Goal: Transaction & Acquisition: Book appointment/travel/reservation

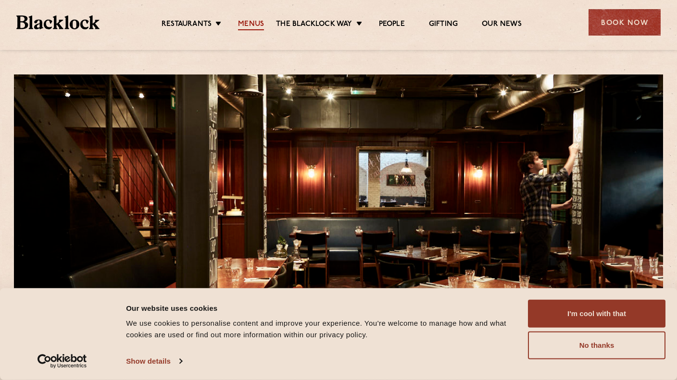
click at [253, 28] on link "Menus" at bounding box center [251, 25] width 26 height 11
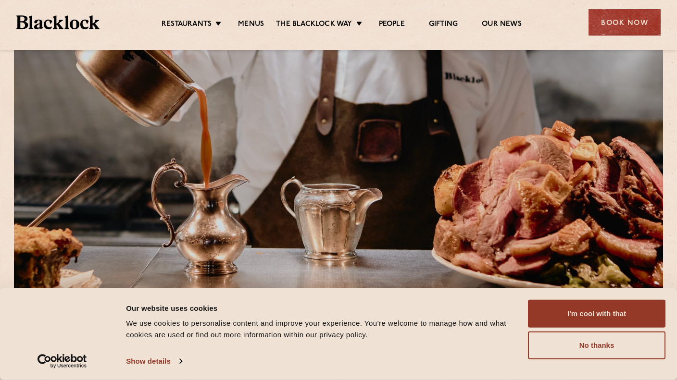
scroll to position [37, 0]
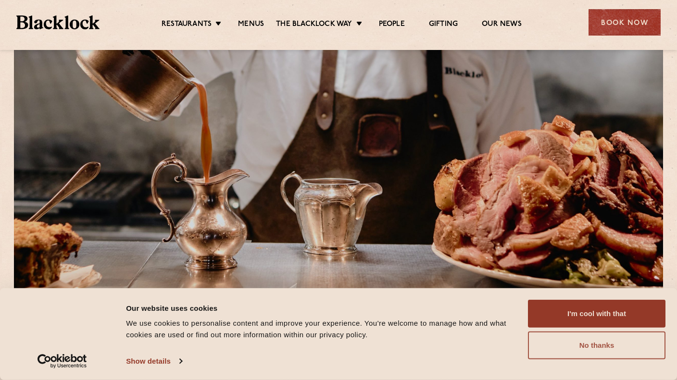
click at [557, 353] on button "No thanks" at bounding box center [596, 346] width 137 height 28
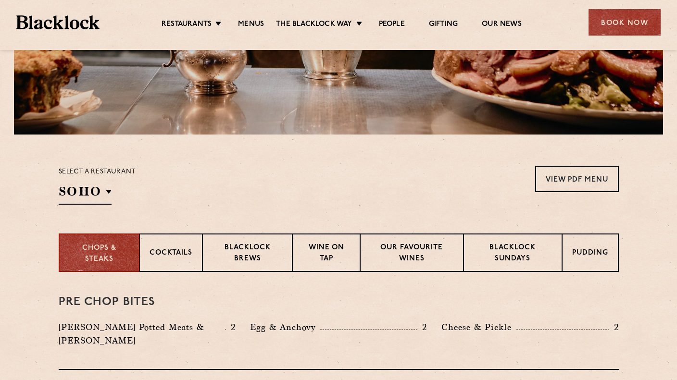
scroll to position [212, 0]
click at [480, 261] on p "Blacklock Sundays" at bounding box center [513, 253] width 78 height 23
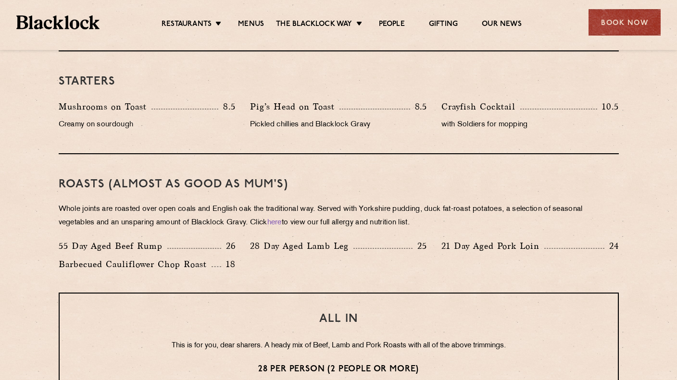
scroll to position [0, 0]
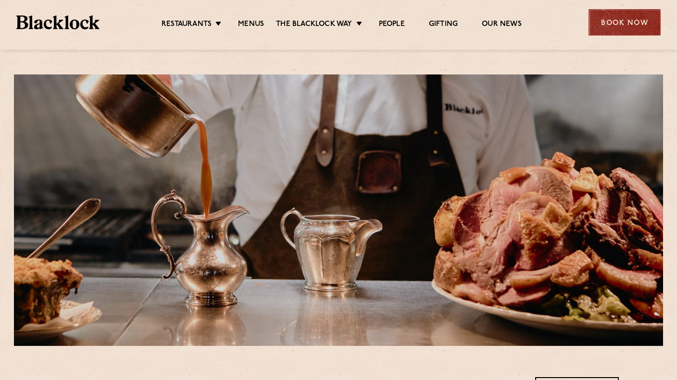
click at [622, 25] on div "Book Now" at bounding box center [624, 22] width 72 height 26
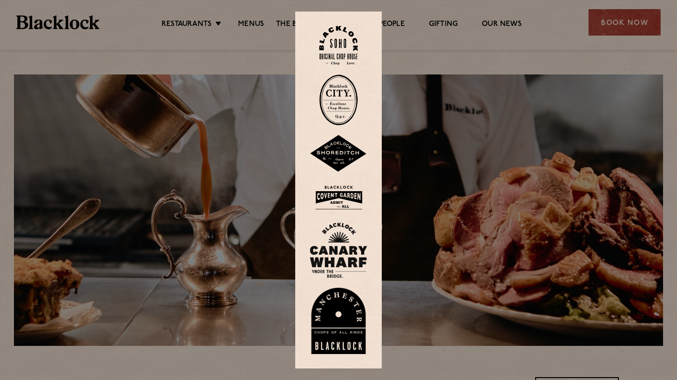
click at [341, 41] on img at bounding box center [338, 45] width 38 height 39
